Goal: Navigation & Orientation: Find specific page/section

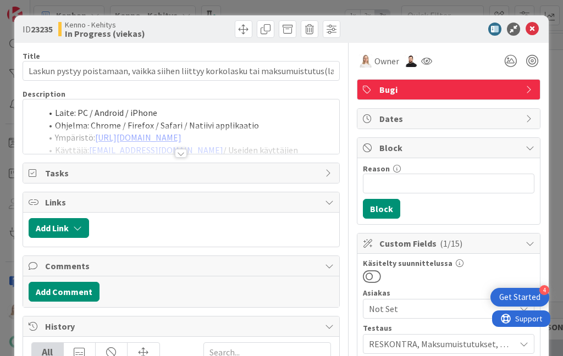
click at [179, 153] on div at bounding box center [181, 153] width 12 height 9
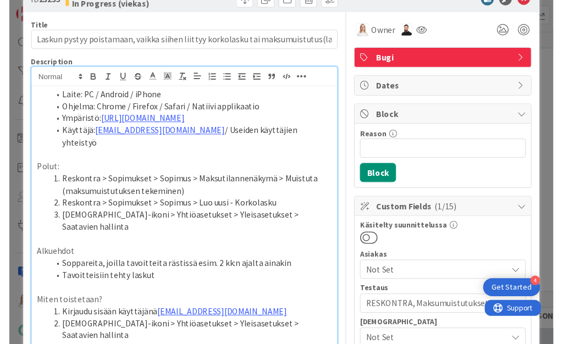
scroll to position [43, 0]
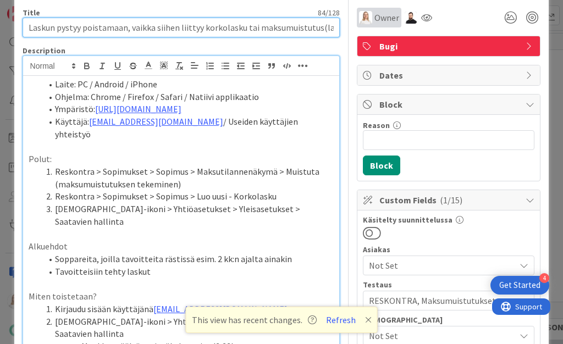
drag, startPoint x: 27, startPoint y: 27, endPoint x: 373, endPoint y: 27, distance: 345.4
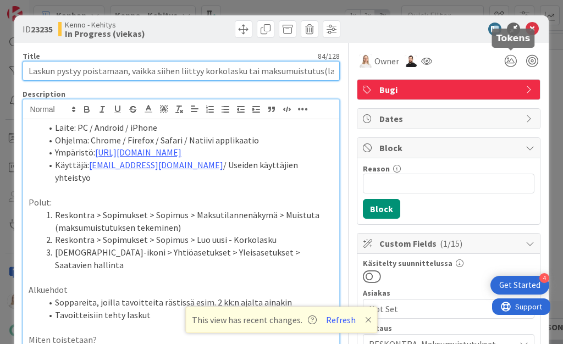
scroll to position [0, 0]
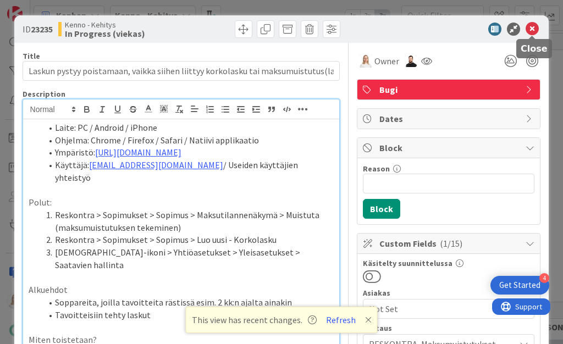
click at [531, 26] on icon at bounding box center [532, 29] width 13 height 13
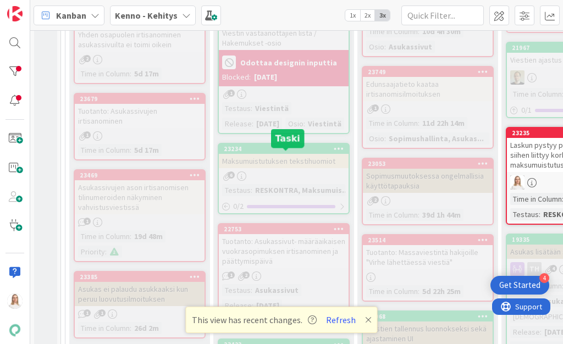
scroll to position [532, 0]
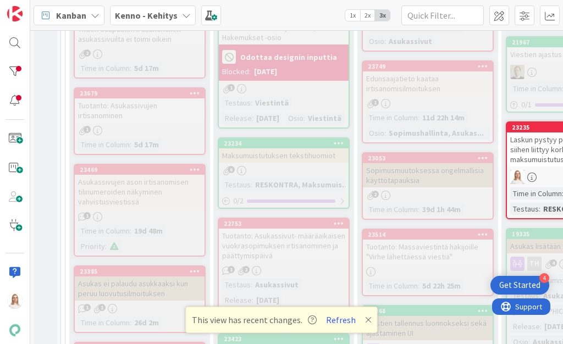
click at [366, 318] on icon at bounding box center [368, 320] width 7 height 9
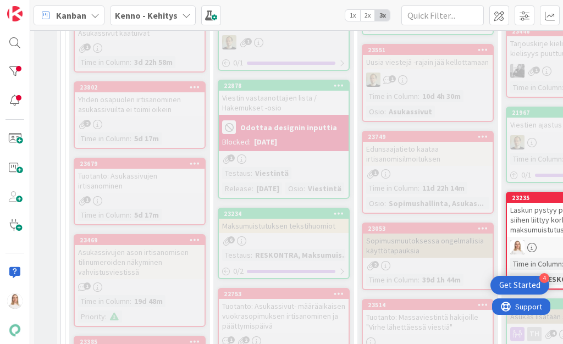
scroll to position [449, 0]
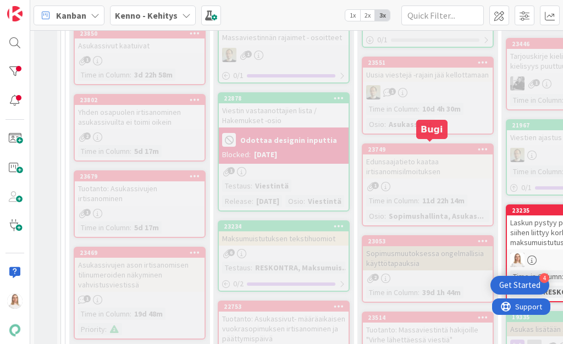
click at [412, 146] on div "23749" at bounding box center [430, 150] width 125 height 8
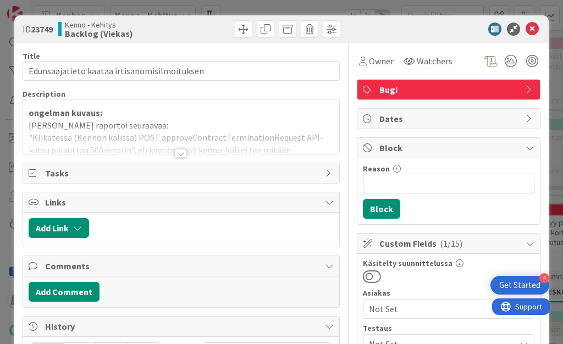
click at [180, 151] on div at bounding box center [181, 153] width 12 height 9
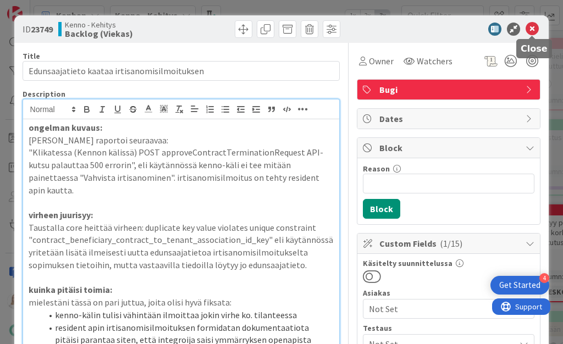
click at [530, 29] on icon at bounding box center [532, 29] width 13 height 13
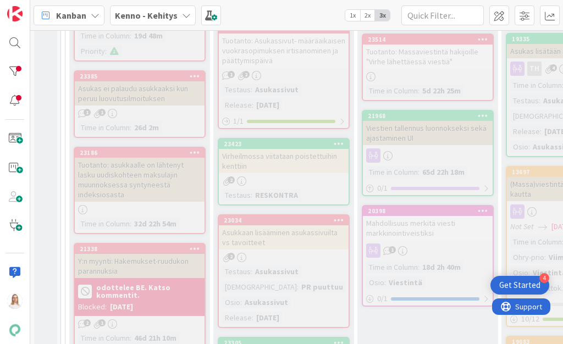
scroll to position [726, 0]
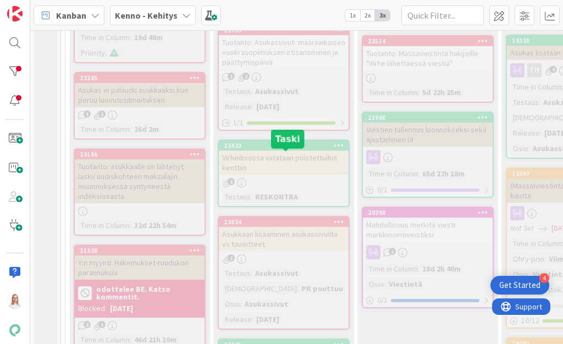
click at [287, 150] on div "23423" at bounding box center [286, 146] width 125 height 8
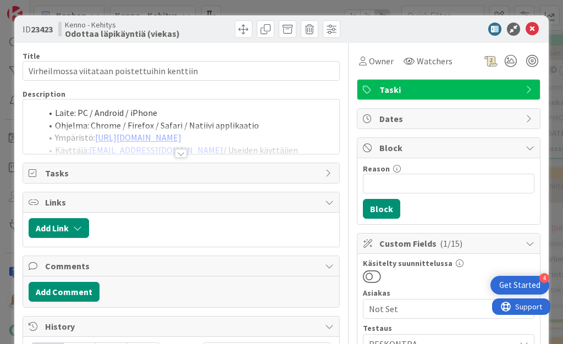
click at [183, 152] on div at bounding box center [181, 153] width 12 height 9
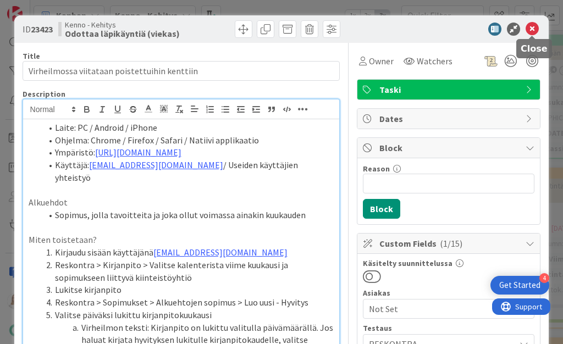
click at [532, 31] on icon at bounding box center [532, 29] width 13 height 13
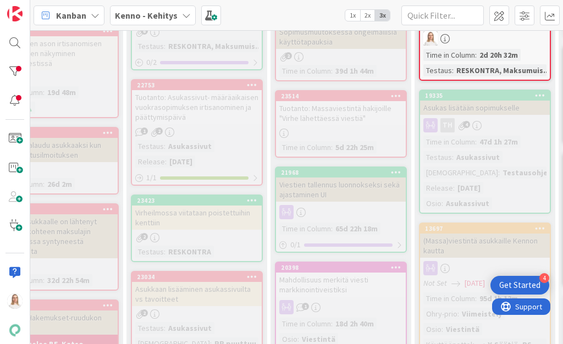
scroll to position [671, 87]
click at [348, 93] on div "23514" at bounding box center [343, 96] width 125 height 8
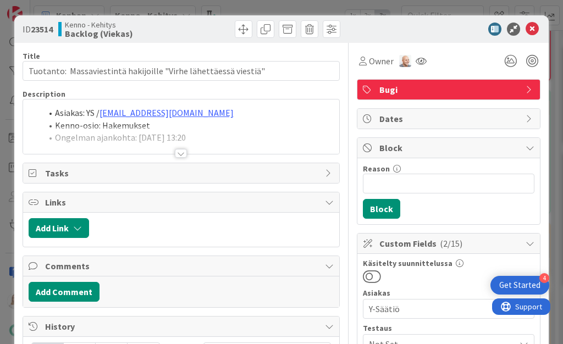
click at [182, 153] on div at bounding box center [181, 153] width 12 height 9
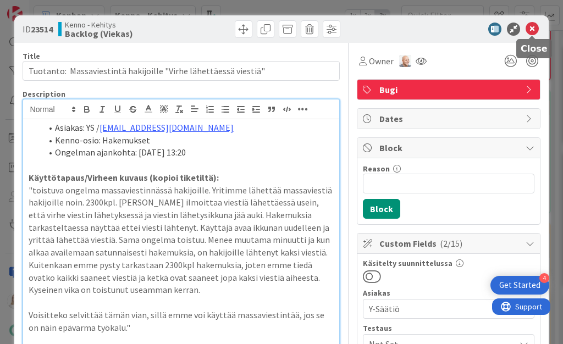
click at [530, 26] on icon at bounding box center [532, 29] width 13 height 13
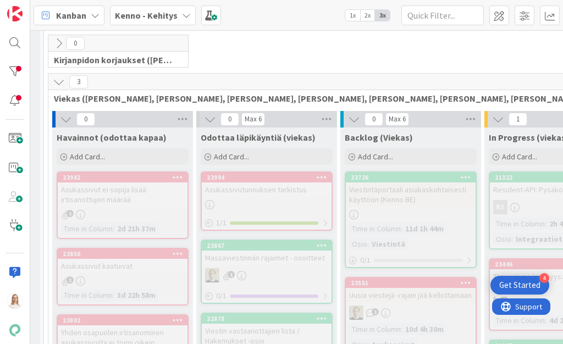
scroll to position [225, 17]
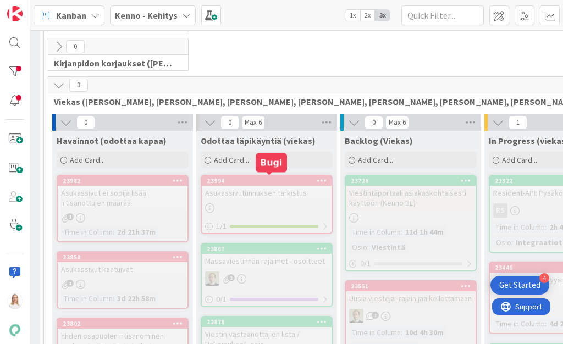
click at [267, 179] on div "23994" at bounding box center [269, 181] width 125 height 8
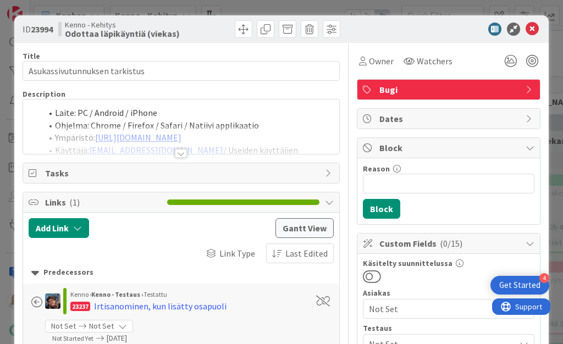
click at [180, 154] on div at bounding box center [181, 153] width 12 height 9
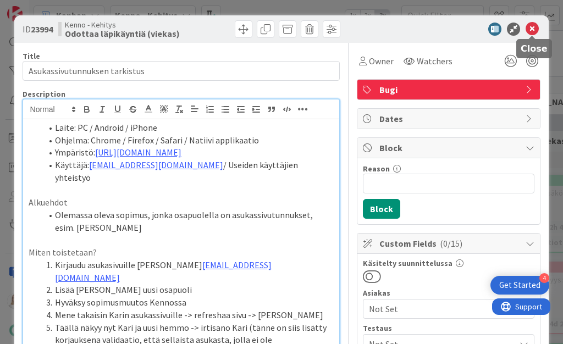
click at [532, 31] on icon at bounding box center [532, 29] width 13 height 13
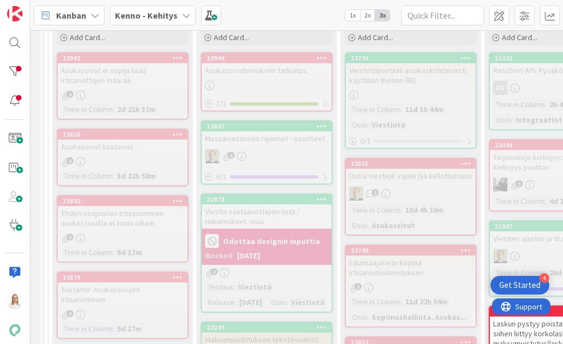
scroll to position [349, 17]
click at [130, 58] on div "23982" at bounding box center [125, 58] width 125 height 8
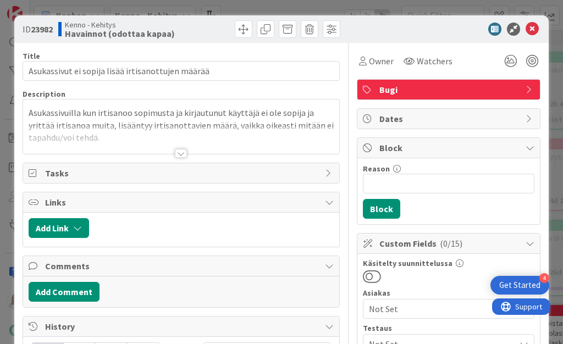
click at [180, 150] on div at bounding box center [181, 153] width 12 height 9
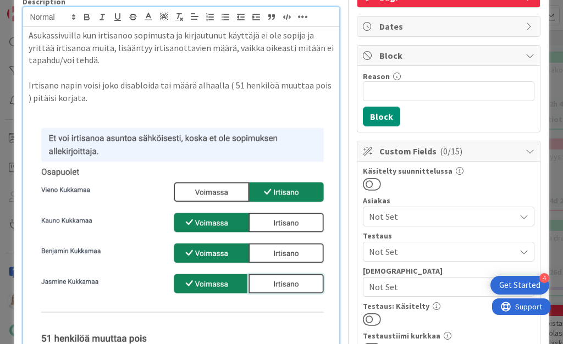
scroll to position [60, 0]
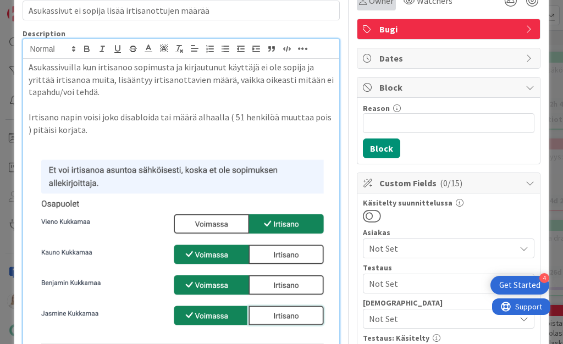
click at [382, 4] on span "Owner" at bounding box center [381, 0] width 25 height 13
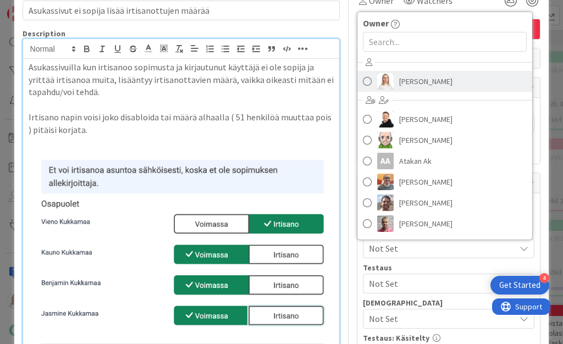
click at [419, 85] on span "[PERSON_NAME]" at bounding box center [425, 81] width 53 height 16
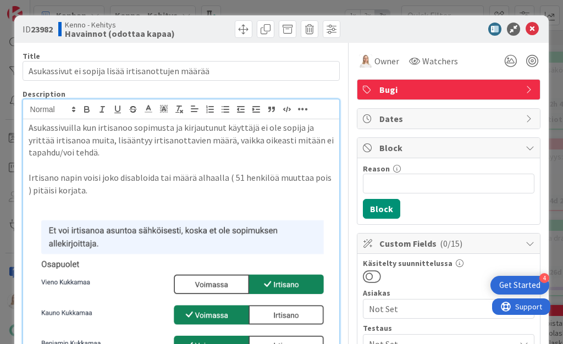
scroll to position [0, 0]
click at [532, 28] on icon at bounding box center [532, 29] width 13 height 13
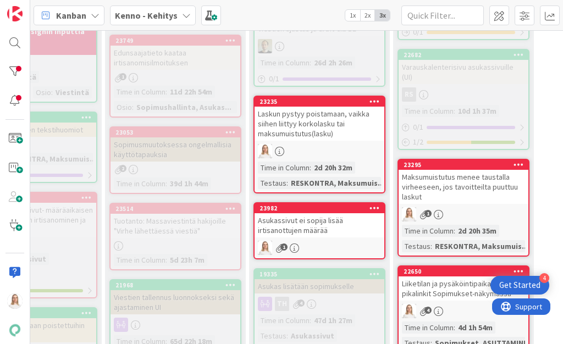
scroll to position [559, 255]
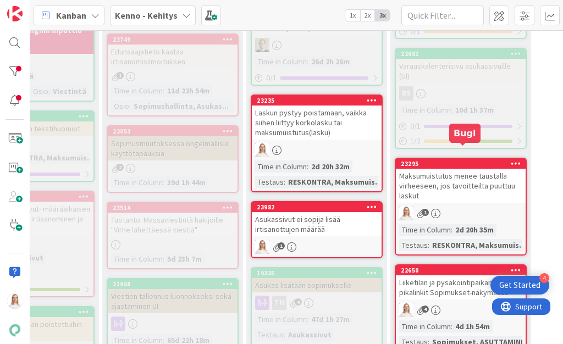
click at [461, 160] on div "23295" at bounding box center [463, 164] width 125 height 8
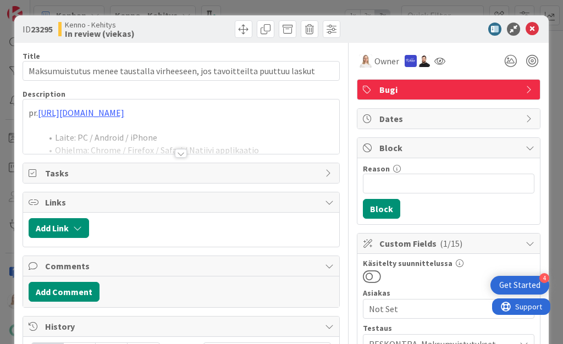
click at [182, 153] on div at bounding box center [181, 153] width 12 height 9
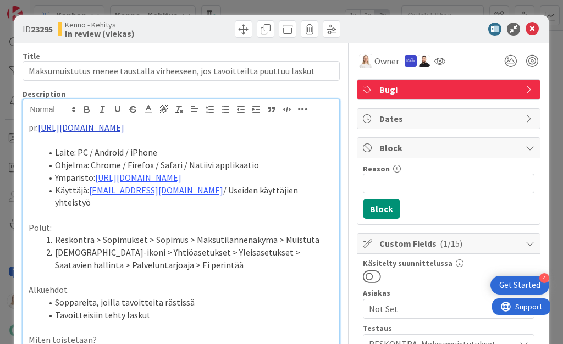
click at [124, 124] on link "[URL][DOMAIN_NAME]" at bounding box center [81, 127] width 86 height 11
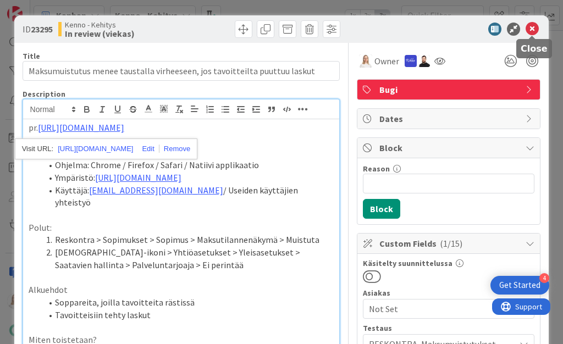
click at [535, 26] on icon at bounding box center [532, 29] width 13 height 13
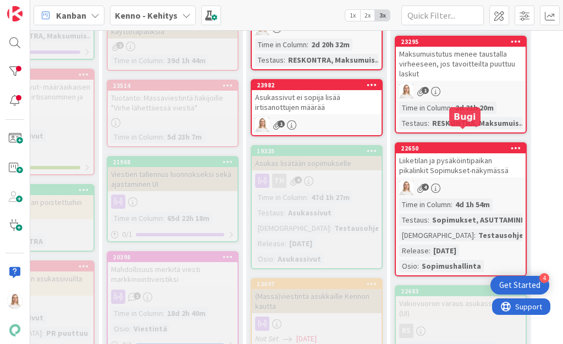
click at [454, 145] on div "22650" at bounding box center [463, 149] width 125 height 8
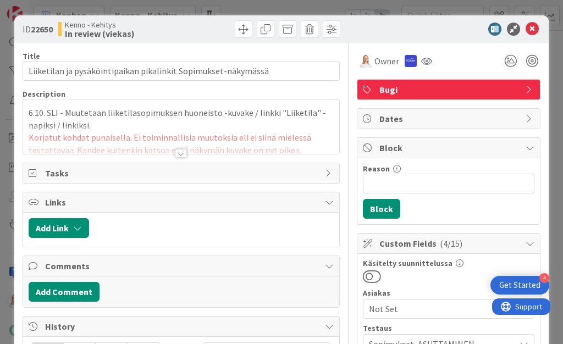
click at [182, 151] on div at bounding box center [181, 153] width 12 height 9
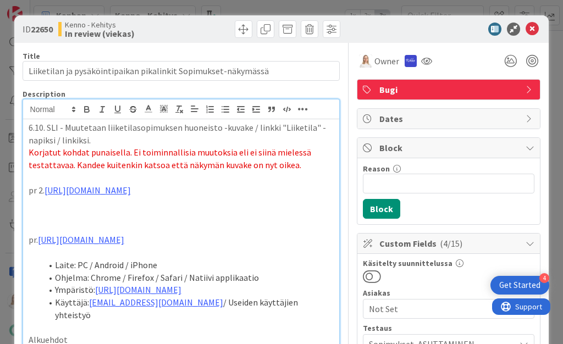
click at [196, 216] on p at bounding box center [182, 215] width 306 height 13
click at [528, 31] on icon at bounding box center [532, 29] width 13 height 13
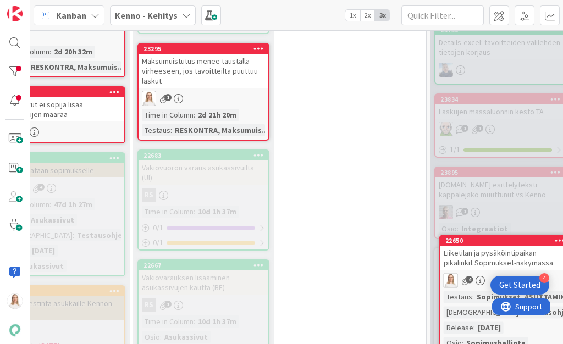
scroll to position [681, 538]
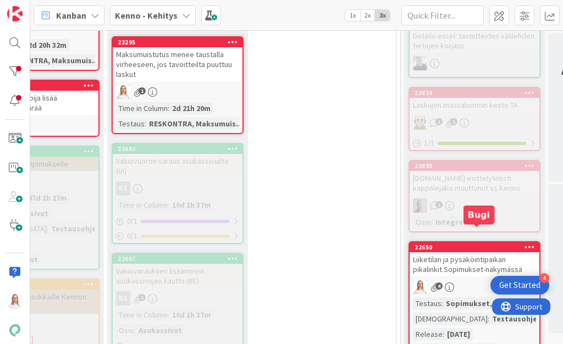
click at [481, 244] on div "22650" at bounding box center [477, 248] width 125 height 8
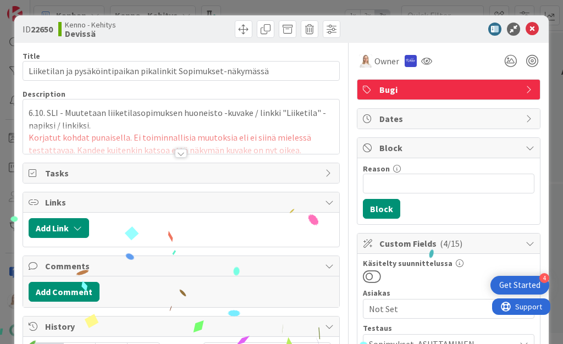
click at [254, 27] on div at bounding box center [262, 29] width 156 height 18
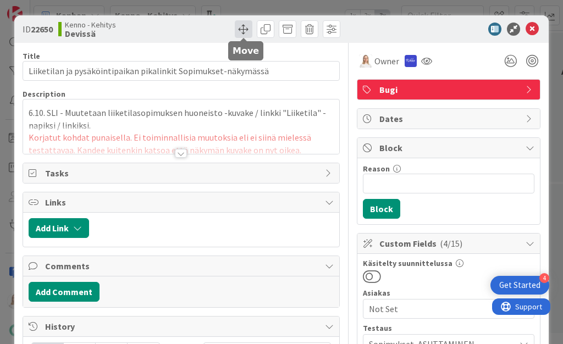
click at [247, 26] on span at bounding box center [244, 29] width 18 height 18
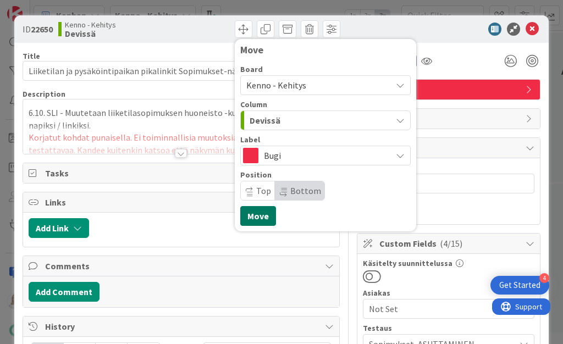
click at [259, 217] on button "Move" at bounding box center [258, 216] width 36 height 20
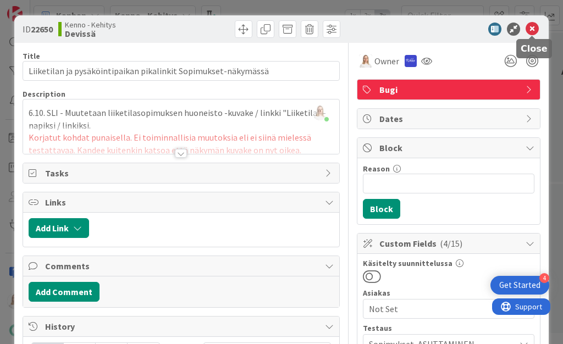
click at [531, 25] on icon at bounding box center [532, 29] width 13 height 13
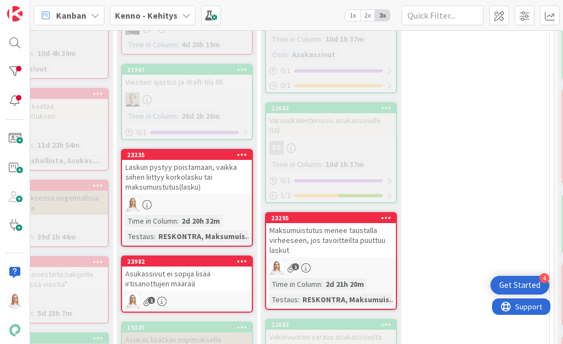
scroll to position [505, 384]
click at [315, 214] on div "23295" at bounding box center [334, 218] width 125 height 8
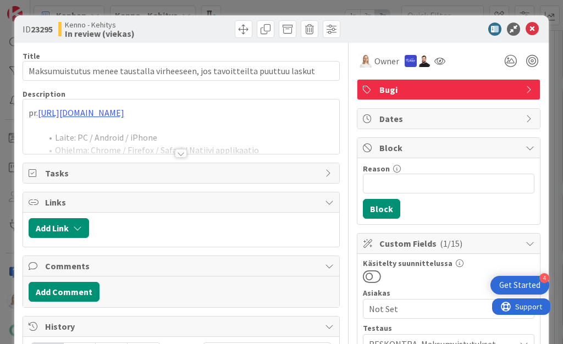
click at [180, 153] on div at bounding box center [181, 153] width 12 height 9
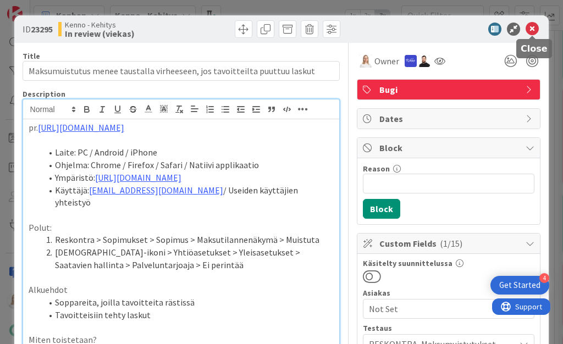
click at [531, 30] on icon at bounding box center [532, 29] width 13 height 13
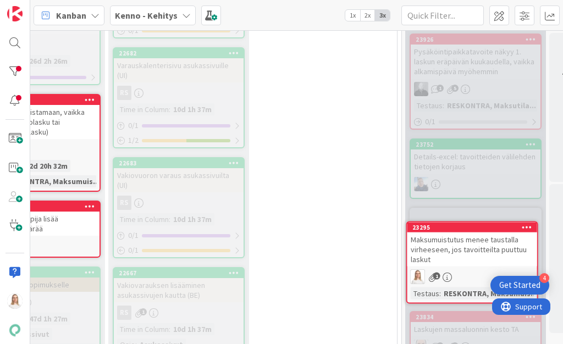
scroll to position [569, 561]
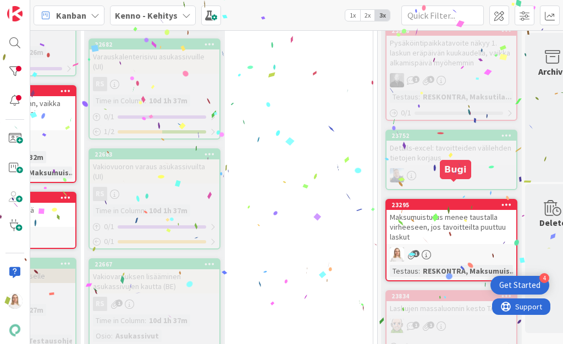
click at [442, 201] on div "23295" at bounding box center [454, 205] width 125 height 8
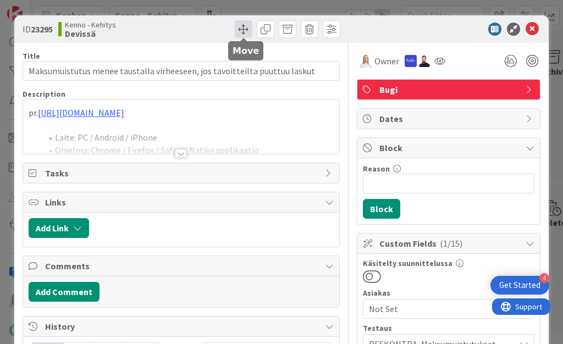
click at [241, 31] on span at bounding box center [244, 29] width 18 height 18
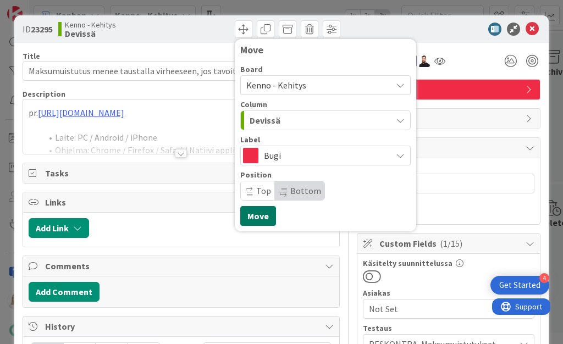
click at [252, 214] on button "Move" at bounding box center [258, 216] width 36 height 20
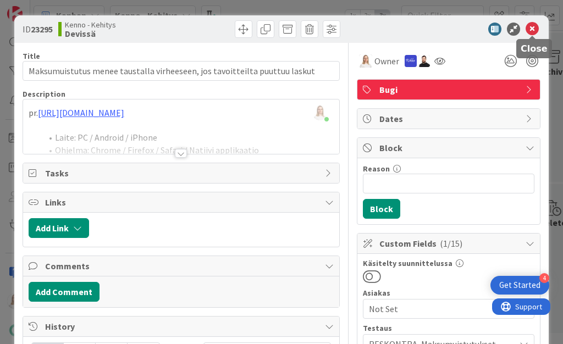
click at [530, 29] on icon at bounding box center [532, 29] width 13 height 13
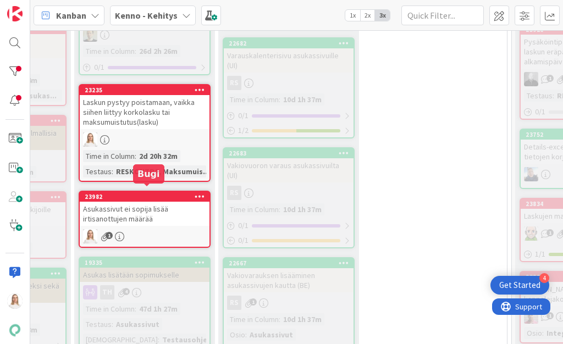
click at [128, 193] on div "23982" at bounding box center [147, 197] width 125 height 8
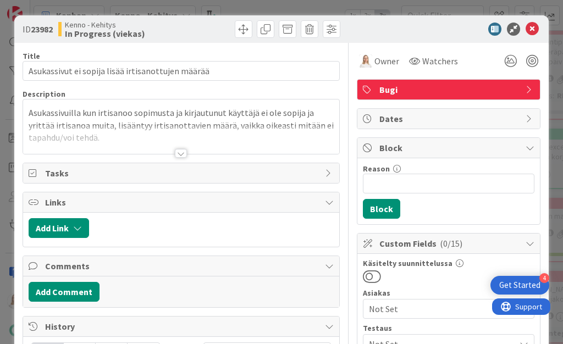
click at [181, 153] on div at bounding box center [181, 153] width 12 height 9
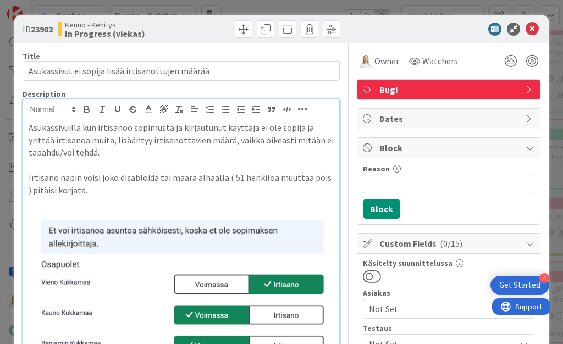
drag, startPoint x: 32, startPoint y: 29, endPoint x: 60, endPoint y: 29, distance: 28.0
click at [60, 29] on div "ID 23982 [PERSON_NAME] In Progress (viekas)" at bounding box center [101, 29] width 156 height 18
copy span "23982"
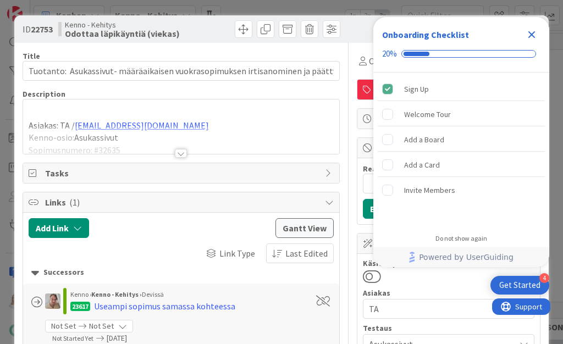
click at [532, 35] on icon "Close Checklist" at bounding box center [532, 34] width 7 height 7
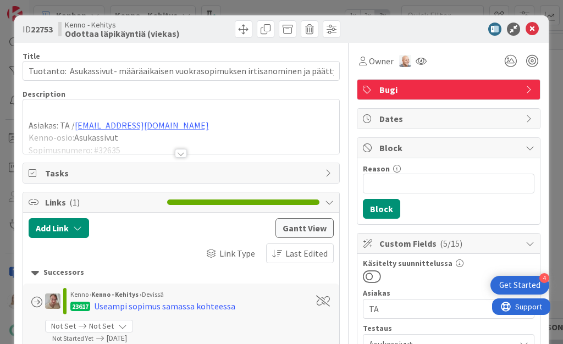
click at [180, 152] on div at bounding box center [181, 153] width 12 height 9
